Goal: Navigation & Orientation: Find specific page/section

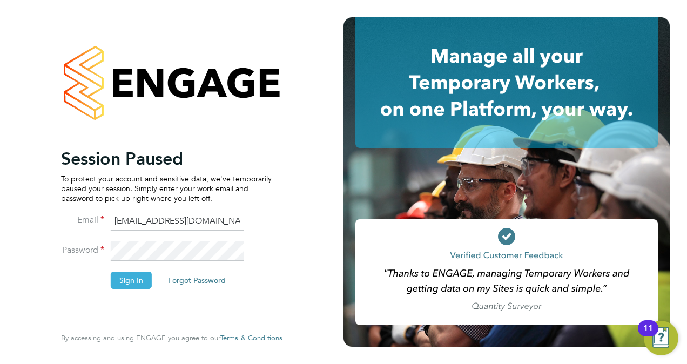
click at [123, 281] on button "Sign In" at bounding box center [131, 280] width 41 height 17
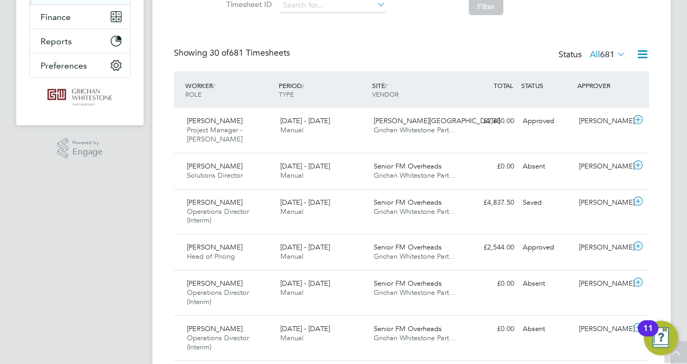
drag, startPoint x: 119, startPoint y: 176, endPoint x: 137, endPoint y: 177, distance: 17.9
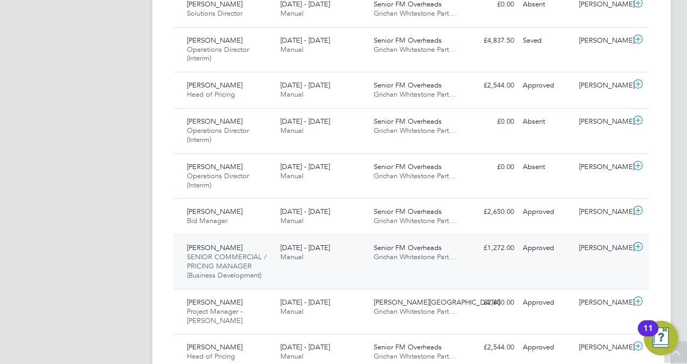
click at [233, 258] on span "SENIOR COMMERCIAL / PRICING MANAGER (Business Development)" at bounding box center [227, 266] width 80 height 28
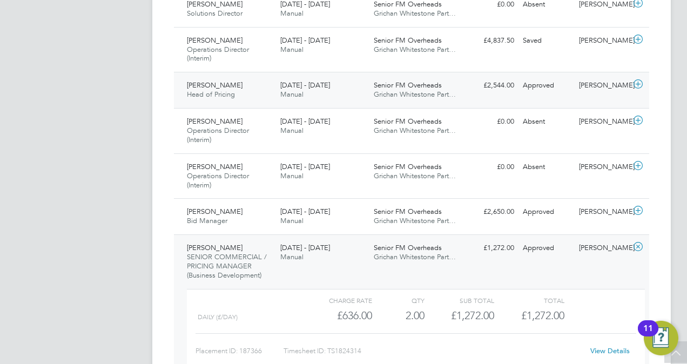
drag, startPoint x: 113, startPoint y: 202, endPoint x: 224, endPoint y: 87, distance: 159.3
click at [225, 89] on div "[PERSON_NAME] Head of Pricing [DATE] - [DATE]" at bounding box center [229, 90] width 93 height 27
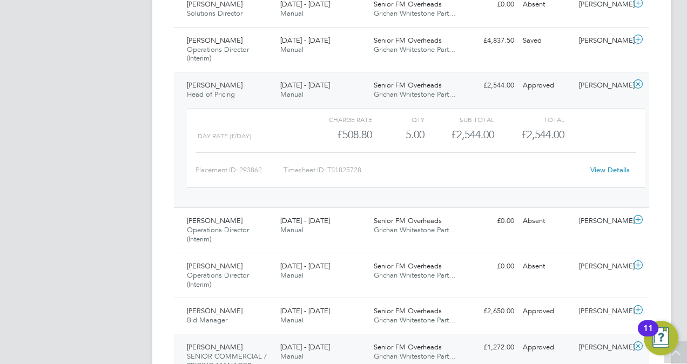
drag, startPoint x: 122, startPoint y: 182, endPoint x: 203, endPoint y: 91, distance: 121.3
click at [206, 88] on span "[PERSON_NAME]" at bounding box center [215, 84] width 56 height 9
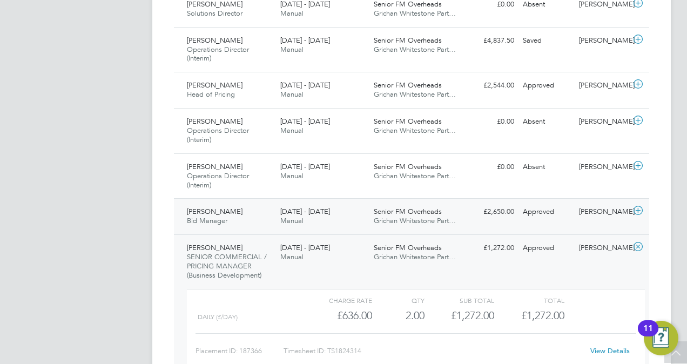
click at [214, 217] on span "Bid Manager" at bounding box center [207, 220] width 41 height 9
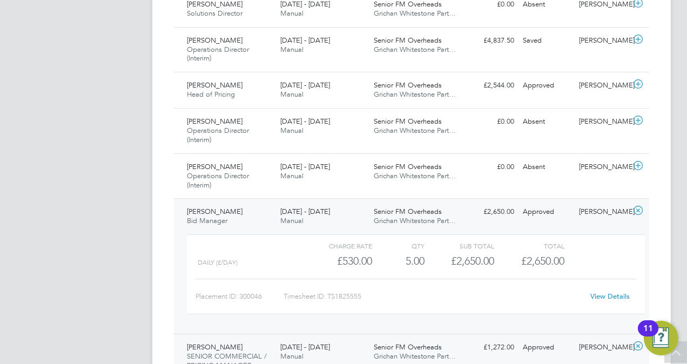
drag, startPoint x: 140, startPoint y: 162, endPoint x: 150, endPoint y: 162, distance: 9.7
click at [242, 212] on span "[PERSON_NAME]" at bounding box center [215, 211] width 56 height 9
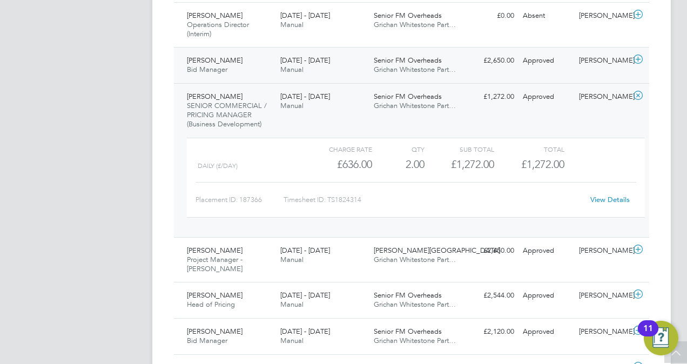
scroll to position [540, 0]
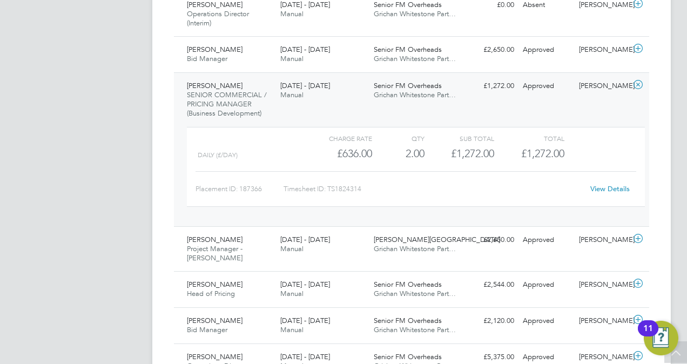
click at [231, 83] on span "[PERSON_NAME]" at bounding box center [215, 85] width 56 height 9
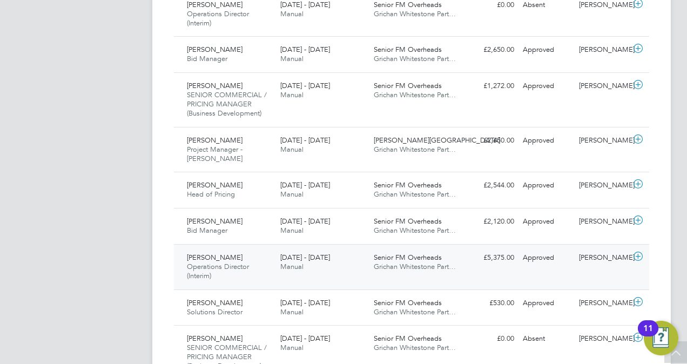
click at [238, 258] on div "[PERSON_NAME] Operations Director (Interim) [DATE] - [DATE]" at bounding box center [229, 267] width 93 height 36
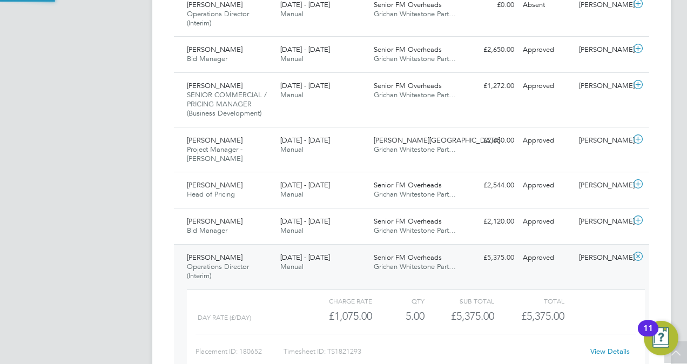
scroll to position [18, 105]
